Goal: Task Accomplishment & Management: Use online tool/utility

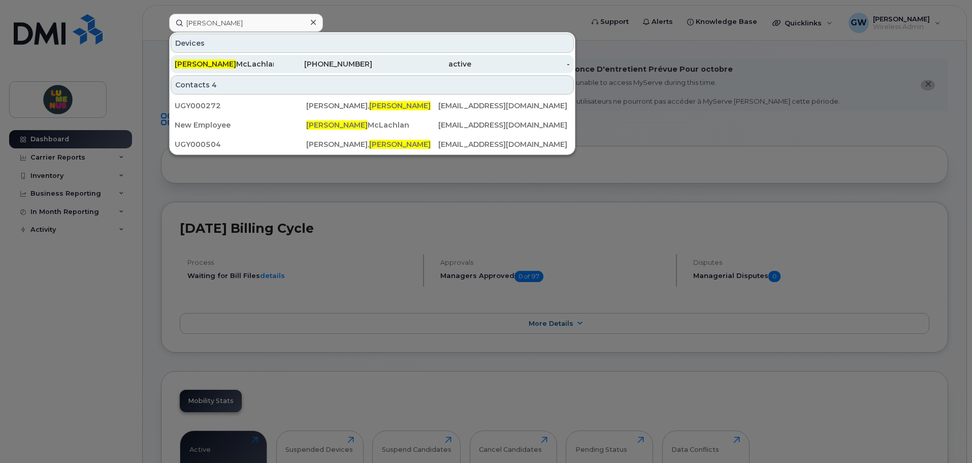
type input "julie"
click at [203, 66] on div "Julie McLachlan" at bounding box center [224, 64] width 99 height 10
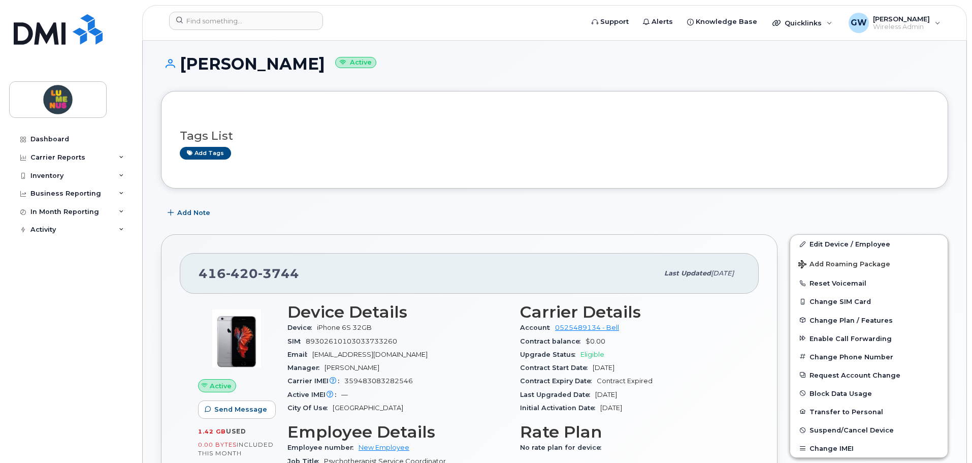
scroll to position [152, 0]
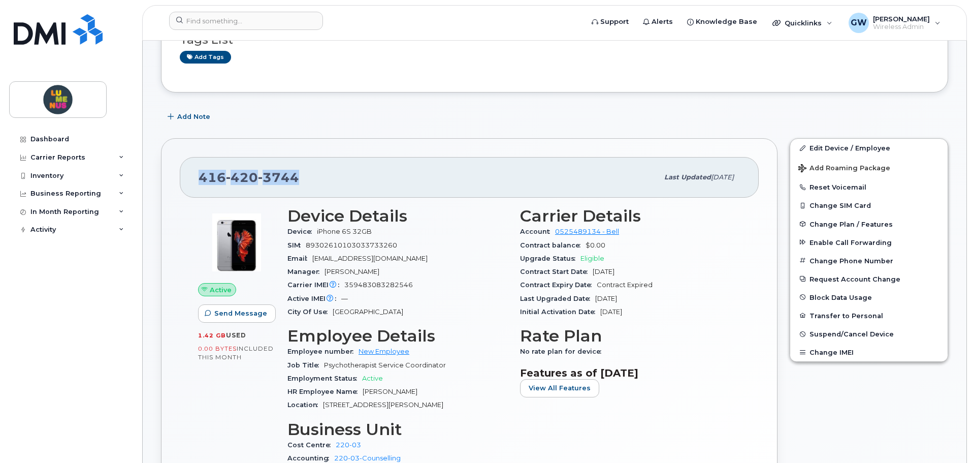
drag, startPoint x: 309, startPoint y: 190, endPoint x: 204, endPoint y: 186, distance: 105.2
click at [202, 186] on div "[PHONE_NUMBER] Last updated [DATE]" at bounding box center [469, 177] width 579 height 41
copy span "[PHONE_NUMBER]"
click at [833, 188] on button "Reset Voicemail" at bounding box center [868, 187] width 157 height 18
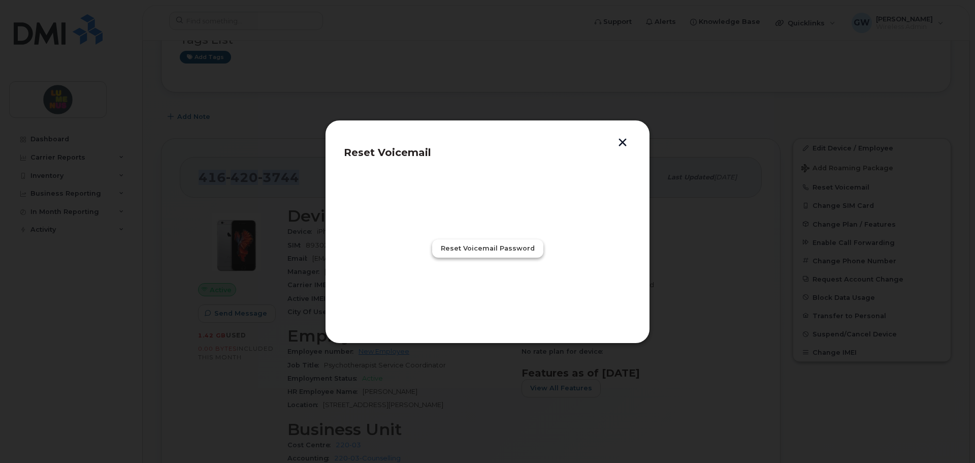
click at [452, 248] on span "Reset Voicemail Password" at bounding box center [488, 248] width 94 height 10
click at [485, 289] on span "Close" at bounding box center [487, 293] width 20 height 10
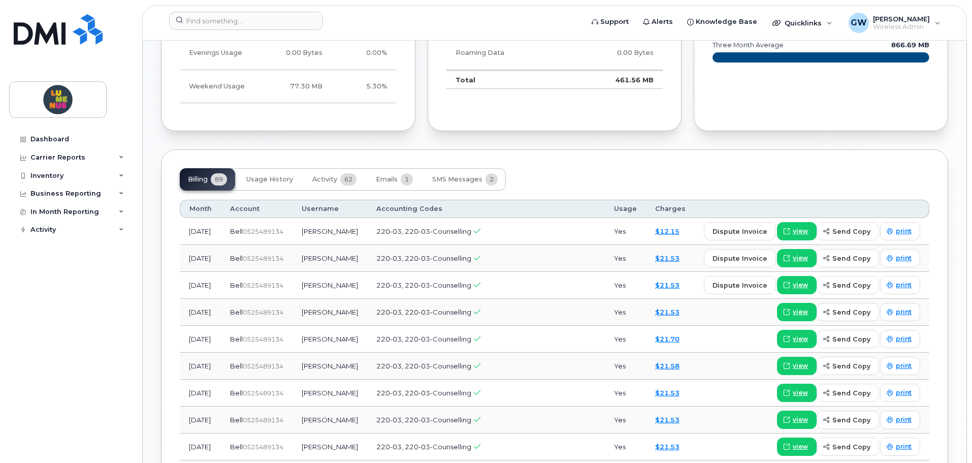
scroll to position [762, 0]
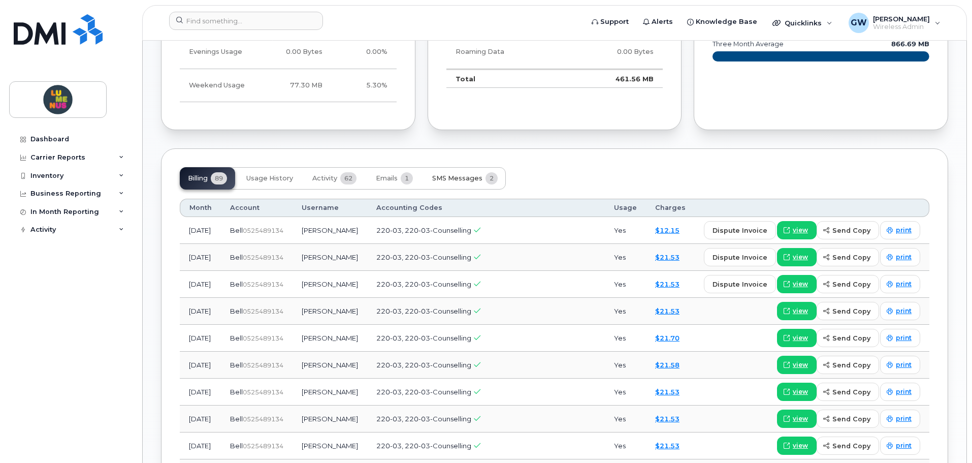
click at [460, 178] on span "SMS Messages" at bounding box center [457, 178] width 50 height 8
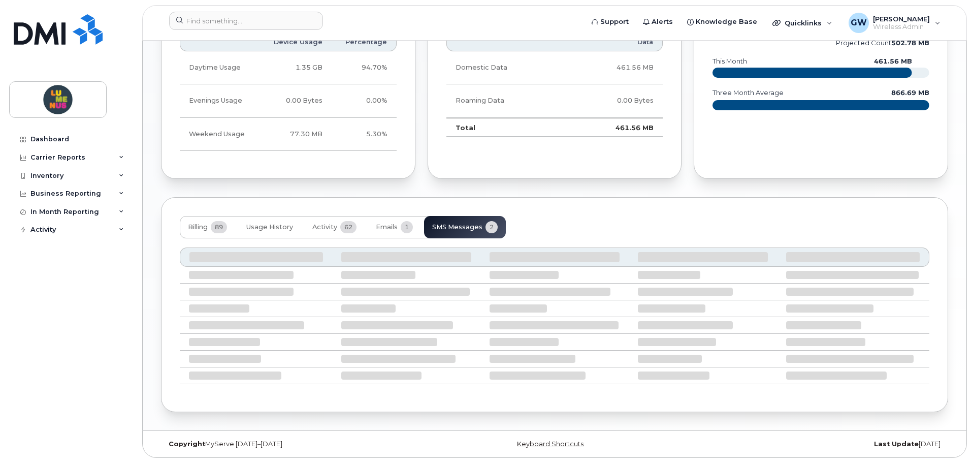
scroll to position [640, 0]
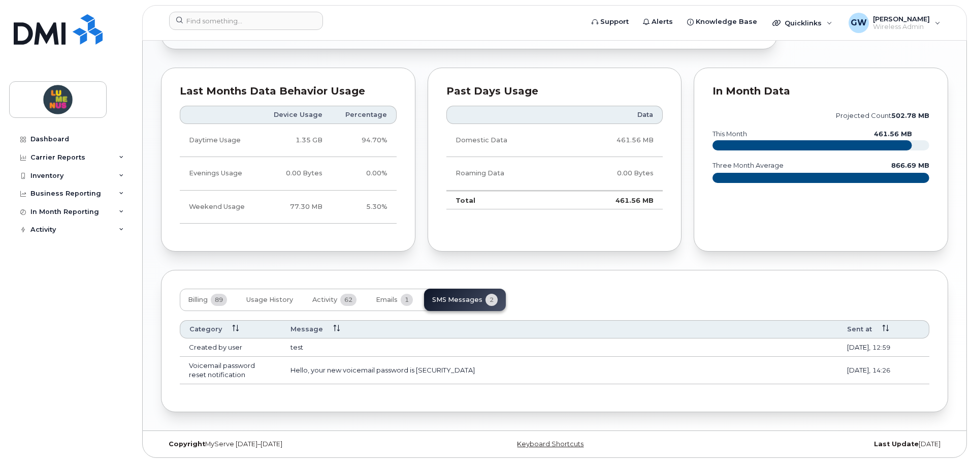
click at [458, 304] on div "Billing 89 Usage History Activity 62 Emails 1 SMS Messages 2" at bounding box center [343, 299] width 326 height 22
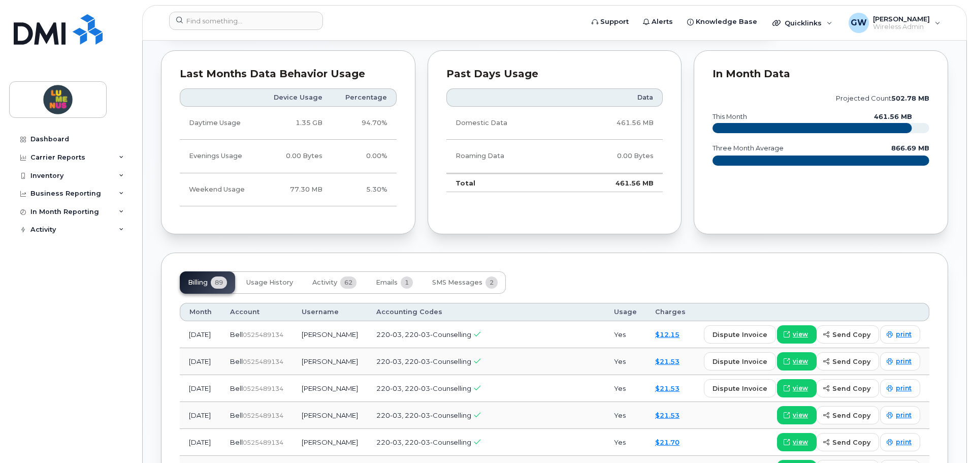
scroll to position [660, 0]
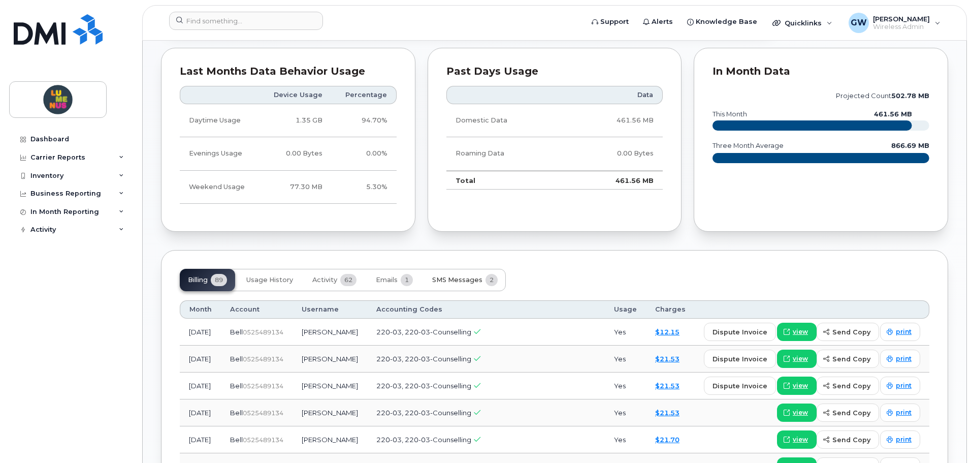
click at [453, 281] on span "SMS Messages" at bounding box center [457, 280] width 50 height 8
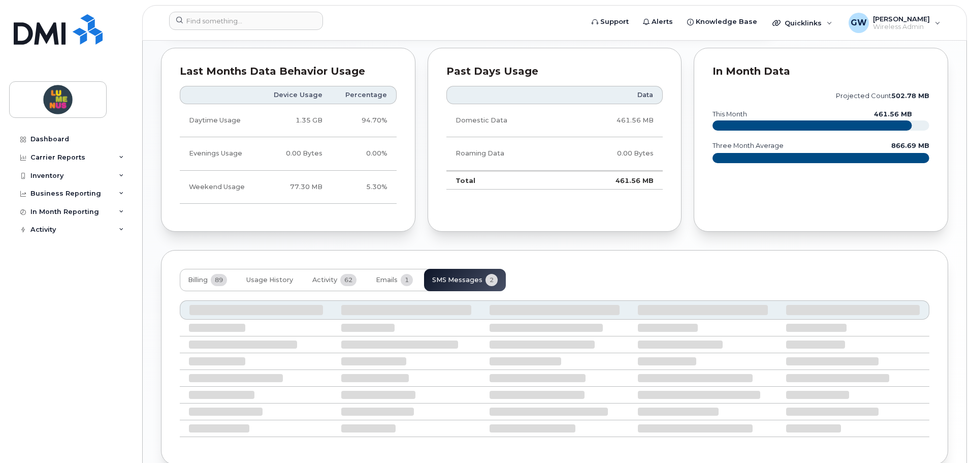
scroll to position [640, 0]
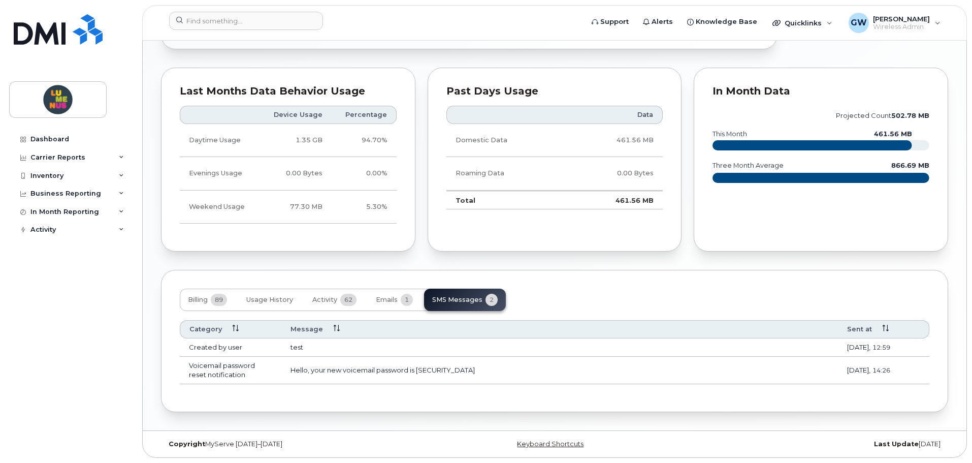
click at [458, 297] on div "Billing 89 Usage History Activity 62 Emails 1 SMS Messages 2" at bounding box center [343, 299] width 326 height 22
click at [383, 298] on span "Emails" at bounding box center [387, 300] width 22 height 8
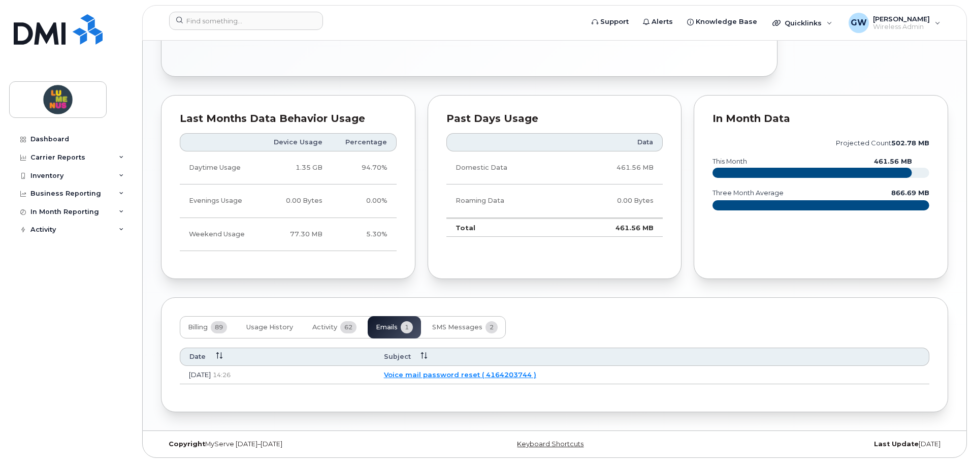
scroll to position [613, 0]
click at [467, 325] on span "SMS Messages" at bounding box center [457, 327] width 50 height 8
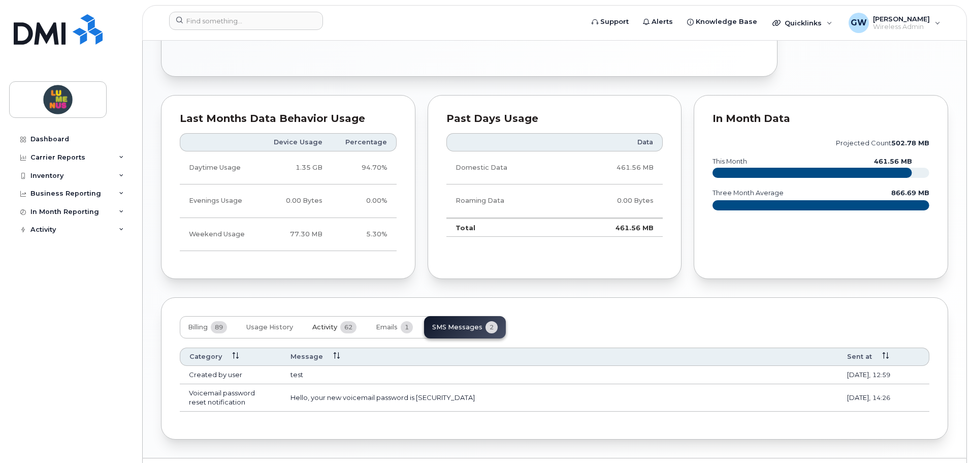
click at [348, 330] on span "62" at bounding box center [348, 327] width 16 height 12
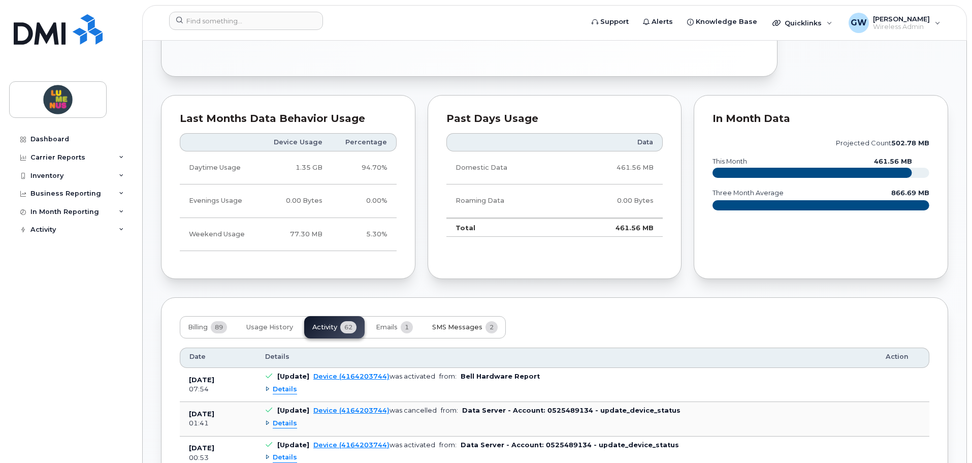
click at [483, 326] on button "SMS Messages 2" at bounding box center [465, 327] width 82 height 22
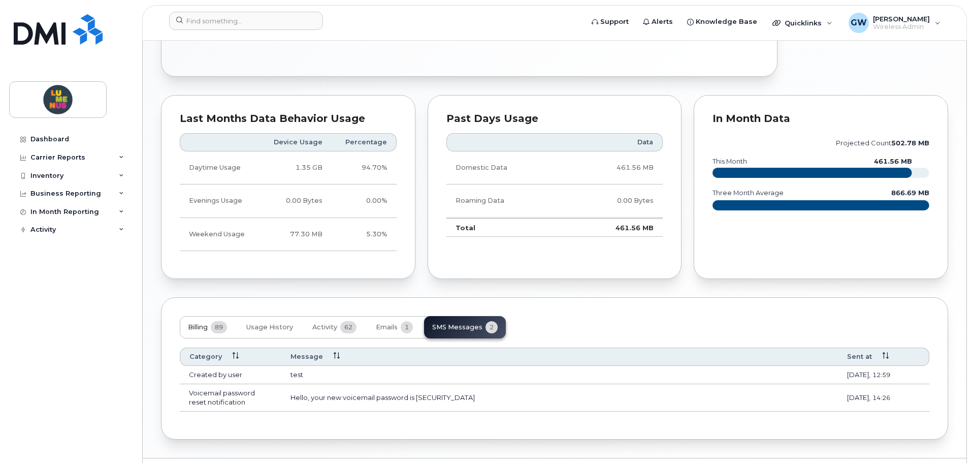
click at [213, 329] on span "89" at bounding box center [219, 327] width 16 height 12
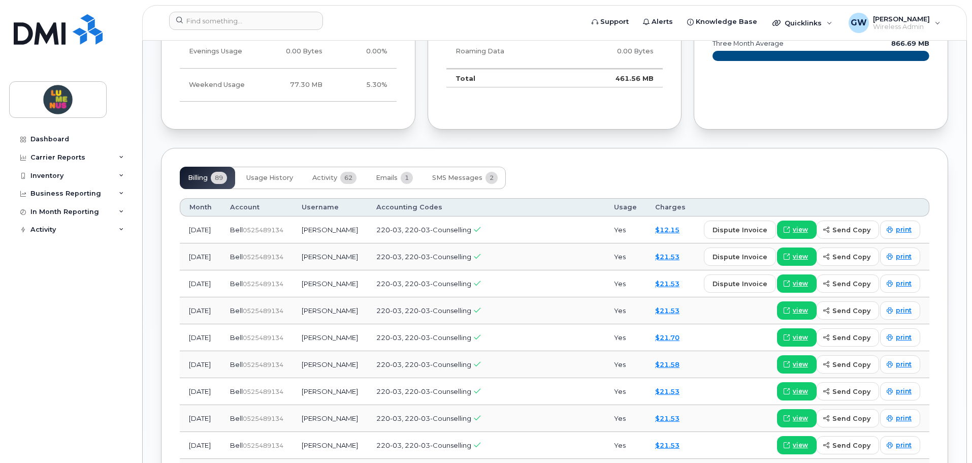
scroll to position [762, 0]
click at [485, 183] on button "SMS Messages 2" at bounding box center [465, 178] width 82 height 22
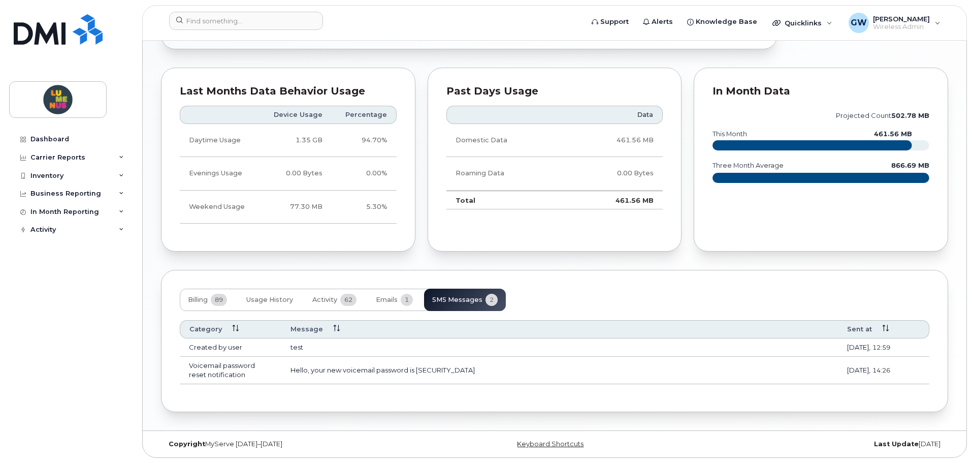
scroll to position [640, 0]
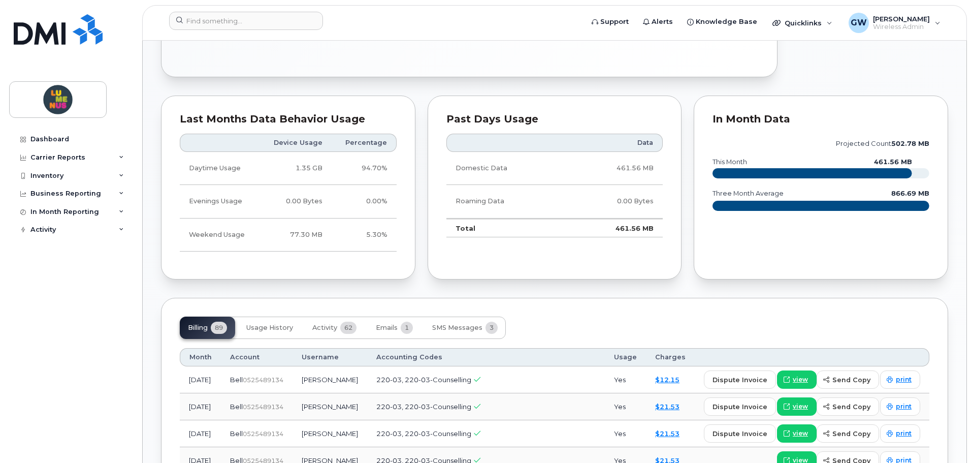
scroll to position [711, 0]
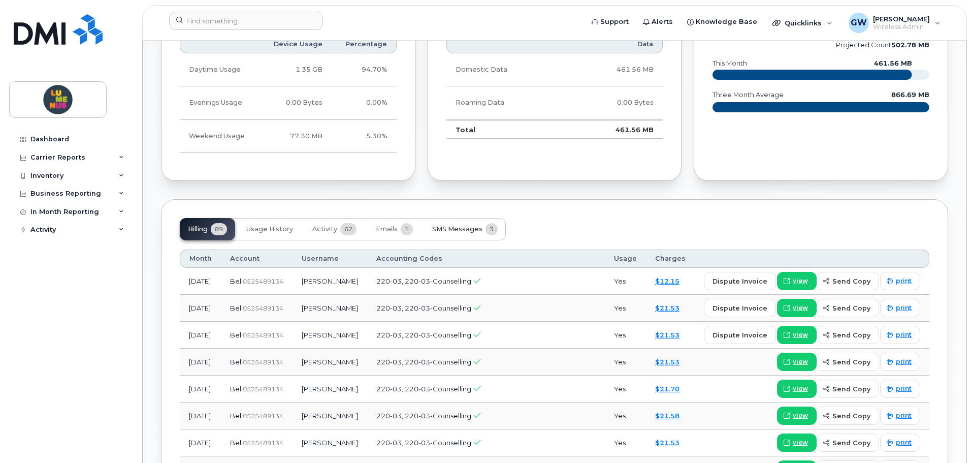
click at [455, 230] on span "SMS Messages" at bounding box center [457, 229] width 50 height 8
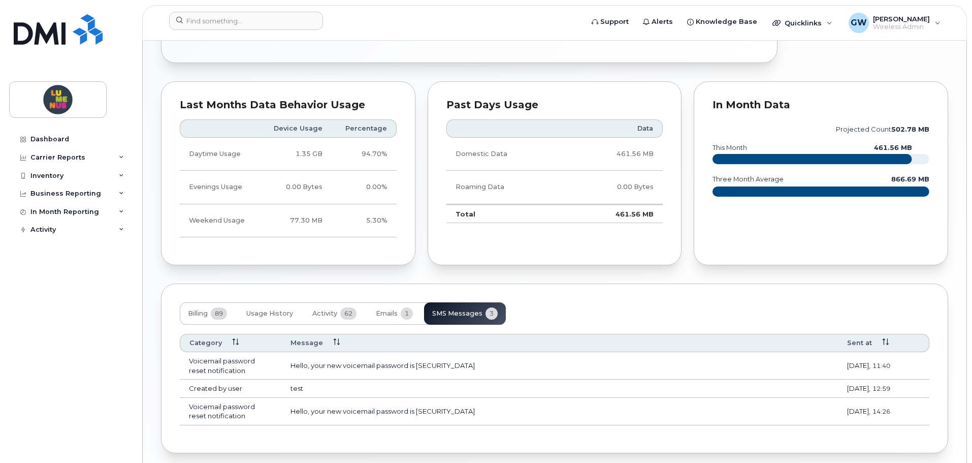
scroll to position [668, 0]
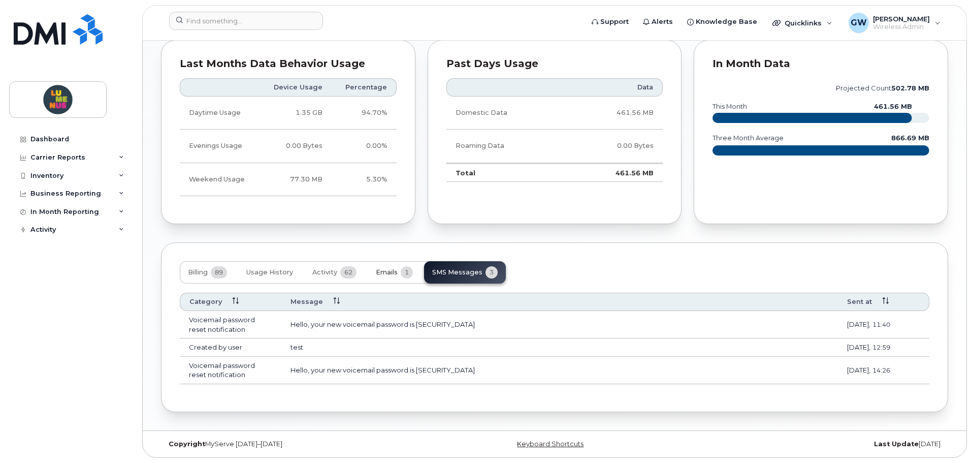
click at [402, 278] on button "Emails 1" at bounding box center [394, 272] width 53 height 22
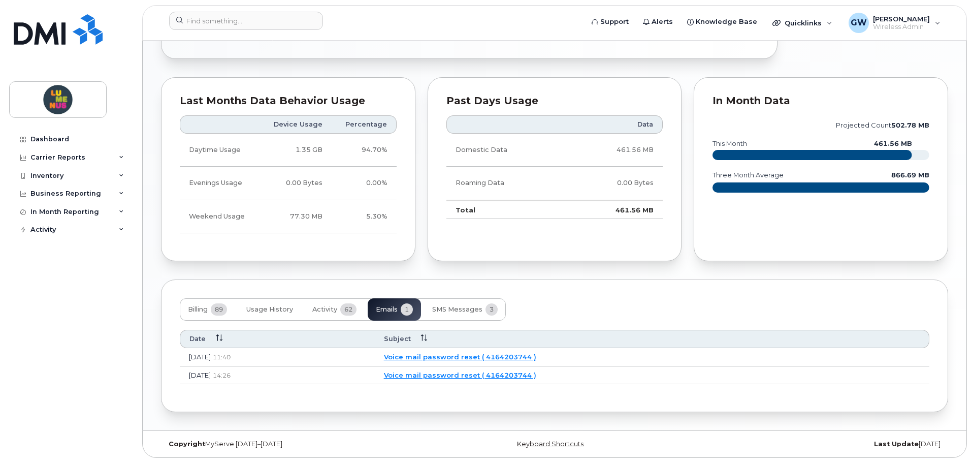
scroll to position [631, 0]
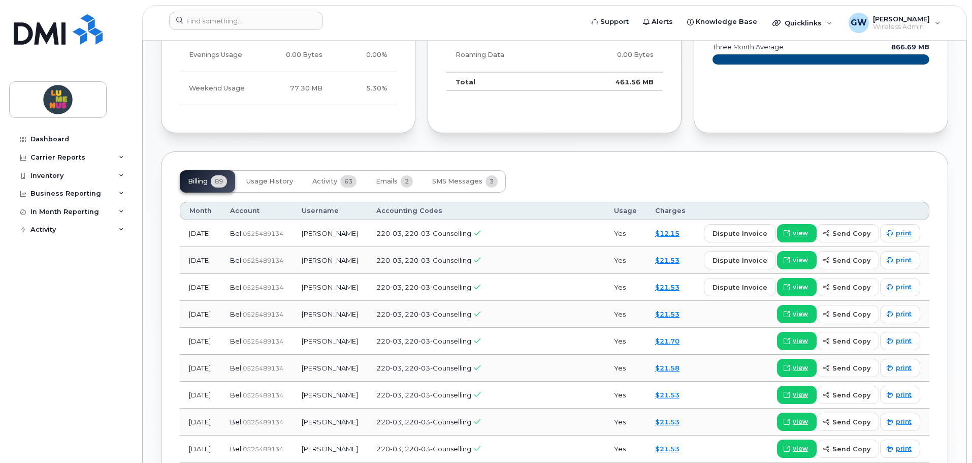
scroll to position [609, 0]
